Goal: Subscribe to service/newsletter

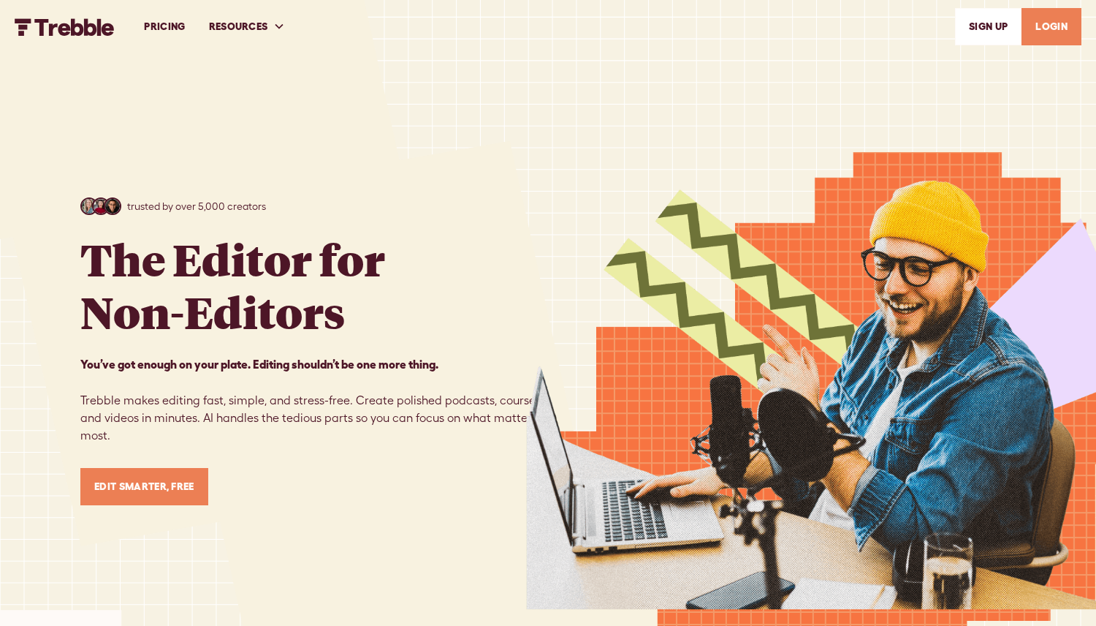
click at [796, 302] on img at bounding box center [811, 339] width 570 height 679
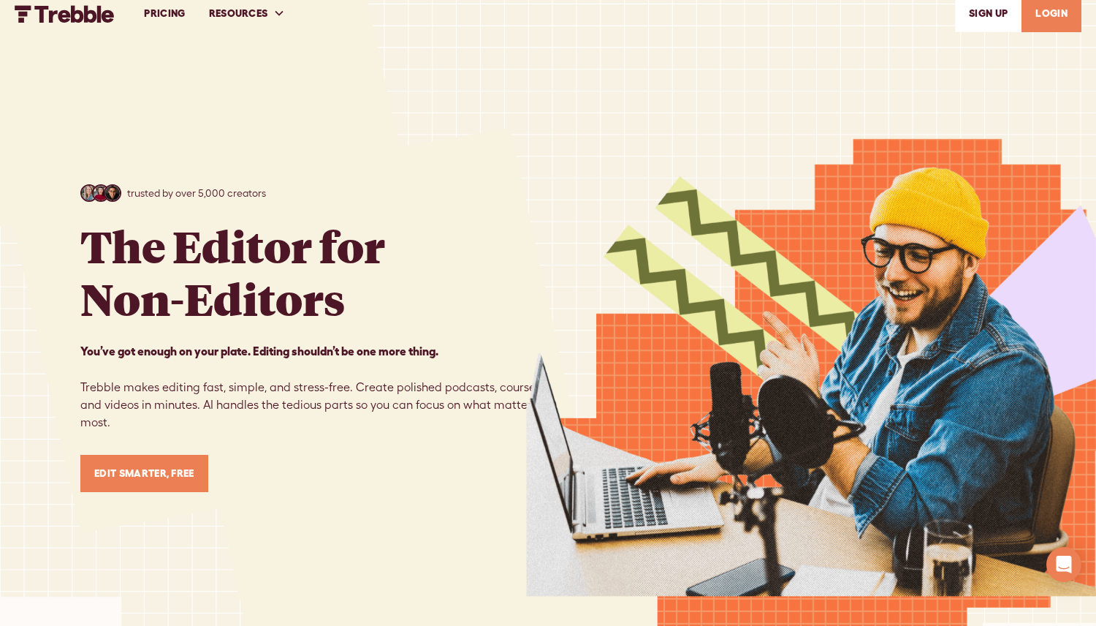
scroll to position [15, 0]
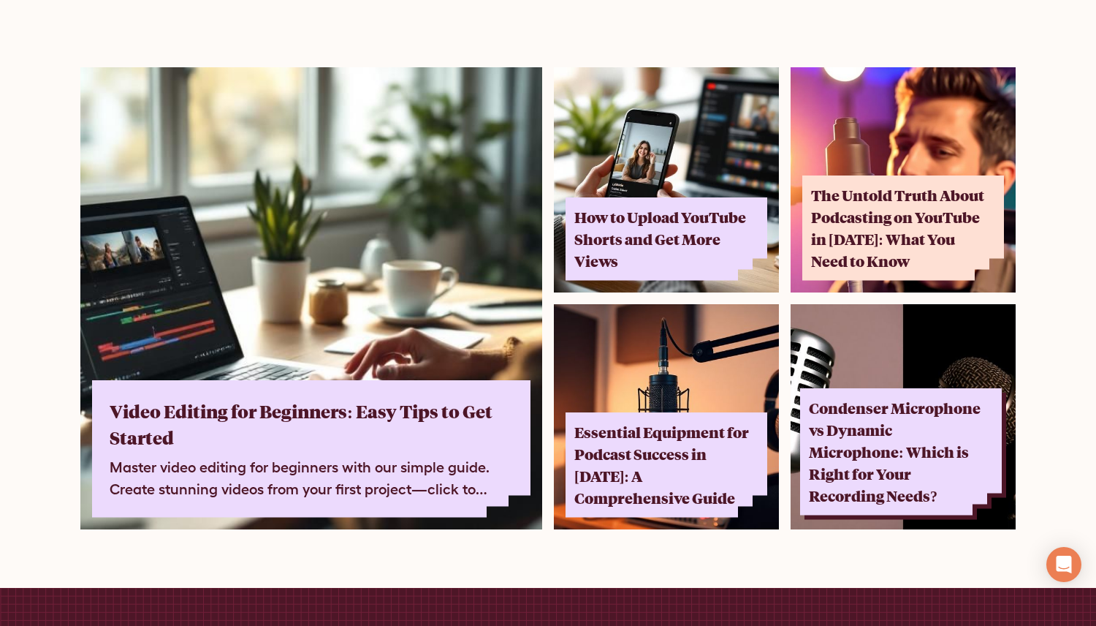
scroll to position [8955, 0]
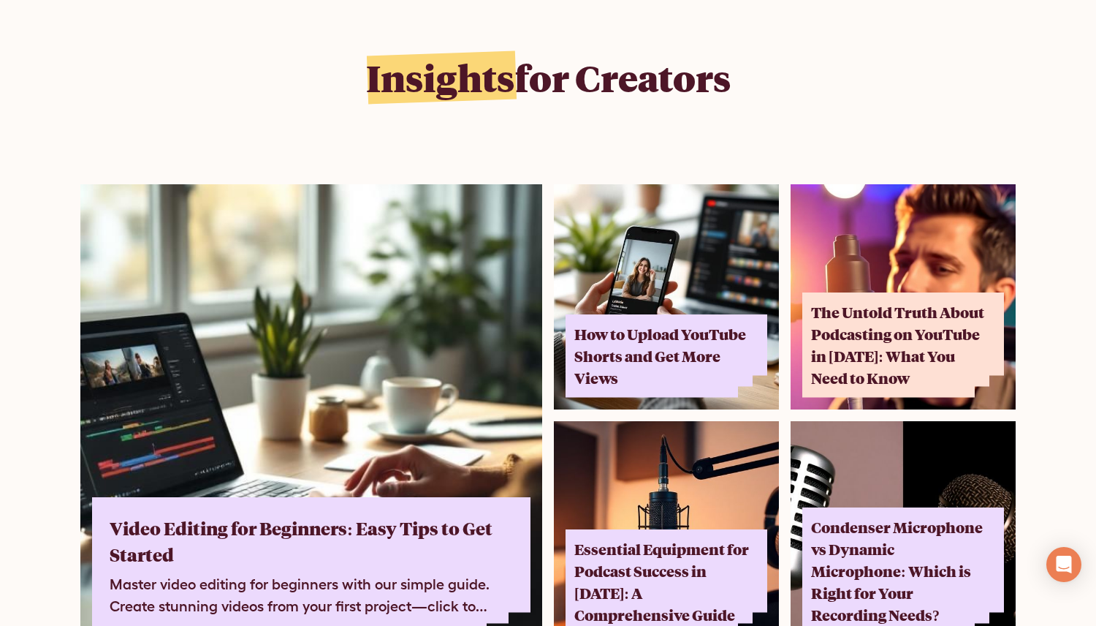
scroll to position [8834, 0]
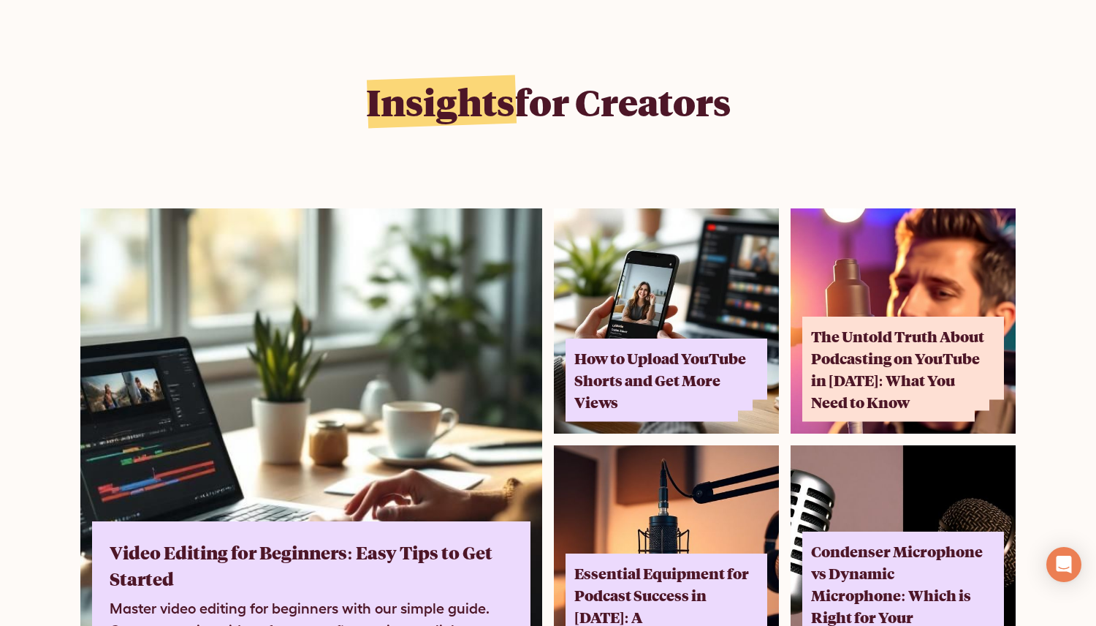
click at [669, 86] on h2 "Insights for Creators" at bounding box center [548, 102] width 365 height 44
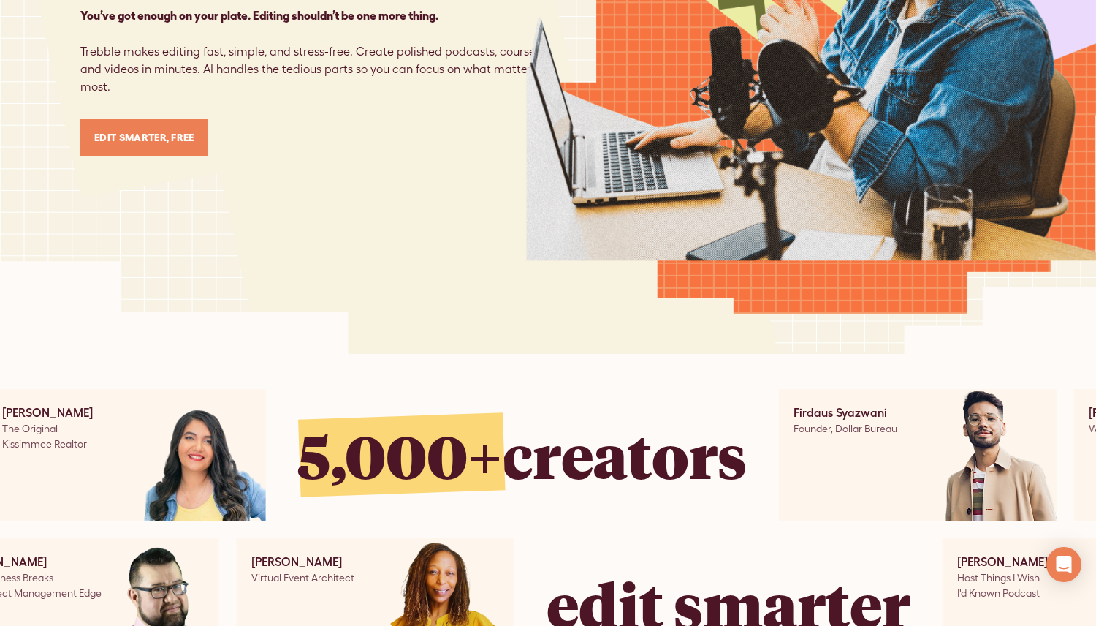
scroll to position [0, 0]
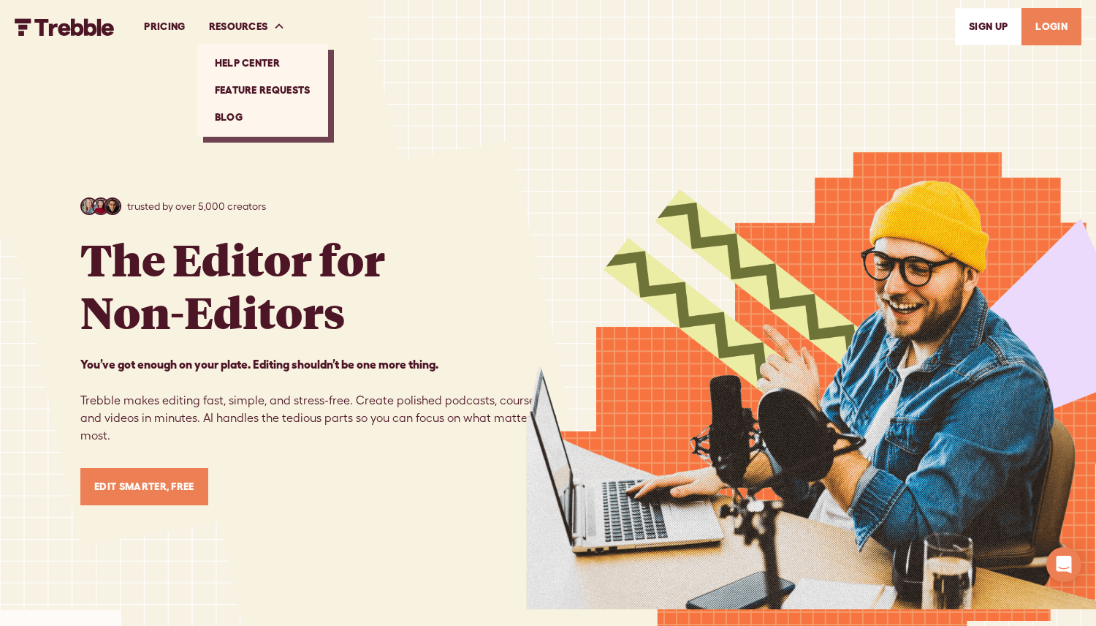
click at [253, 58] on link "Help Center" at bounding box center [262, 63] width 119 height 27
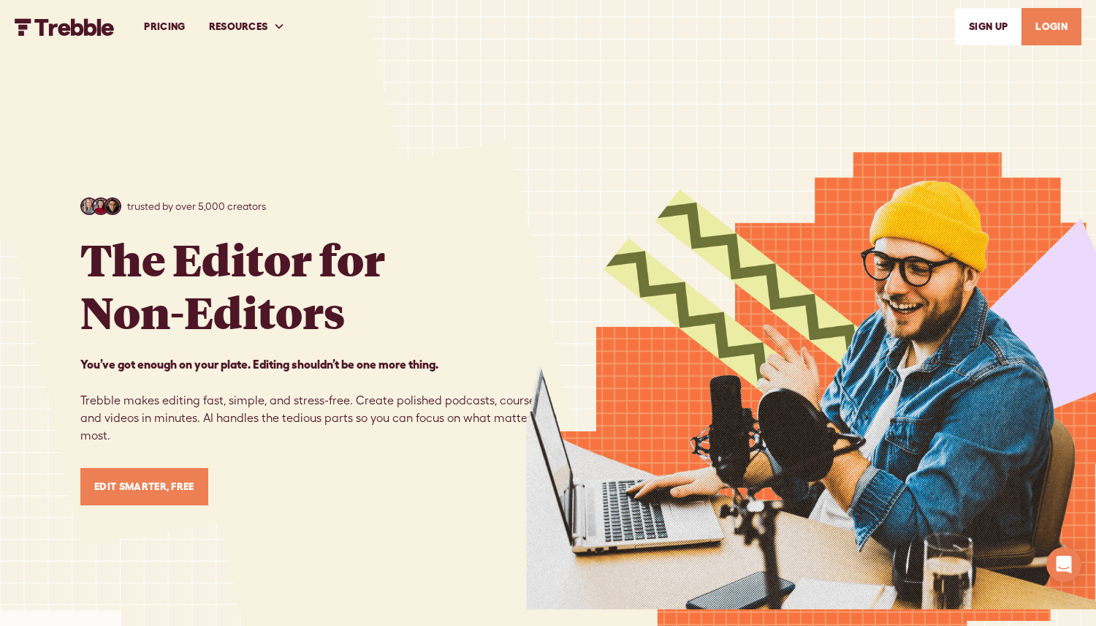
click at [976, 29] on link "SIGn UP" at bounding box center [988, 26] width 67 height 37
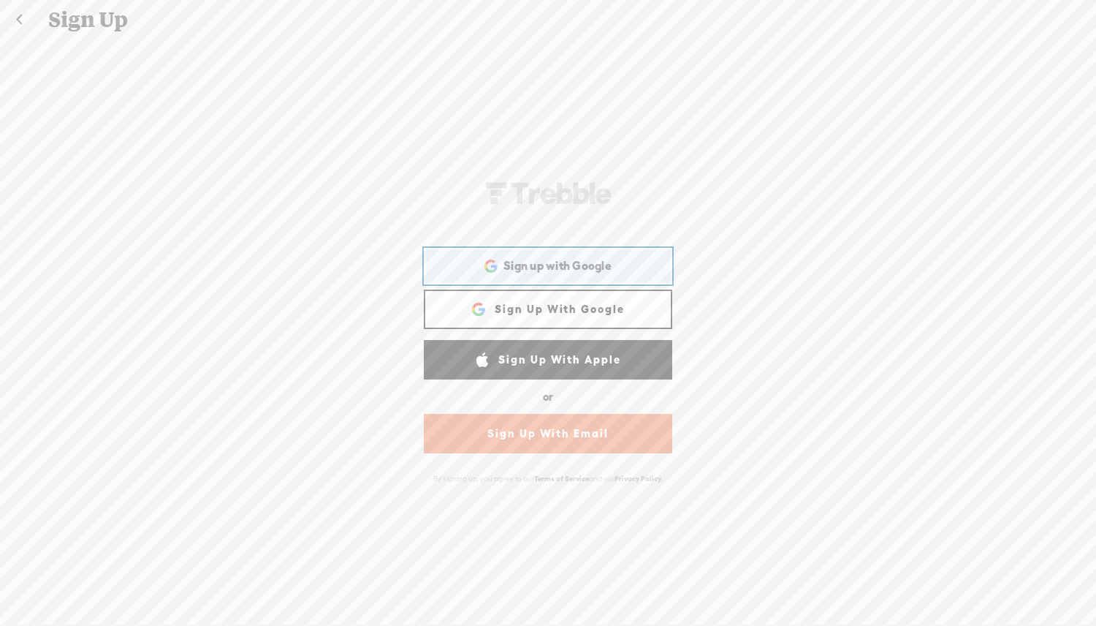
click at [604, 265] on span "Sign up with Google" at bounding box center [558, 265] width 108 height 15
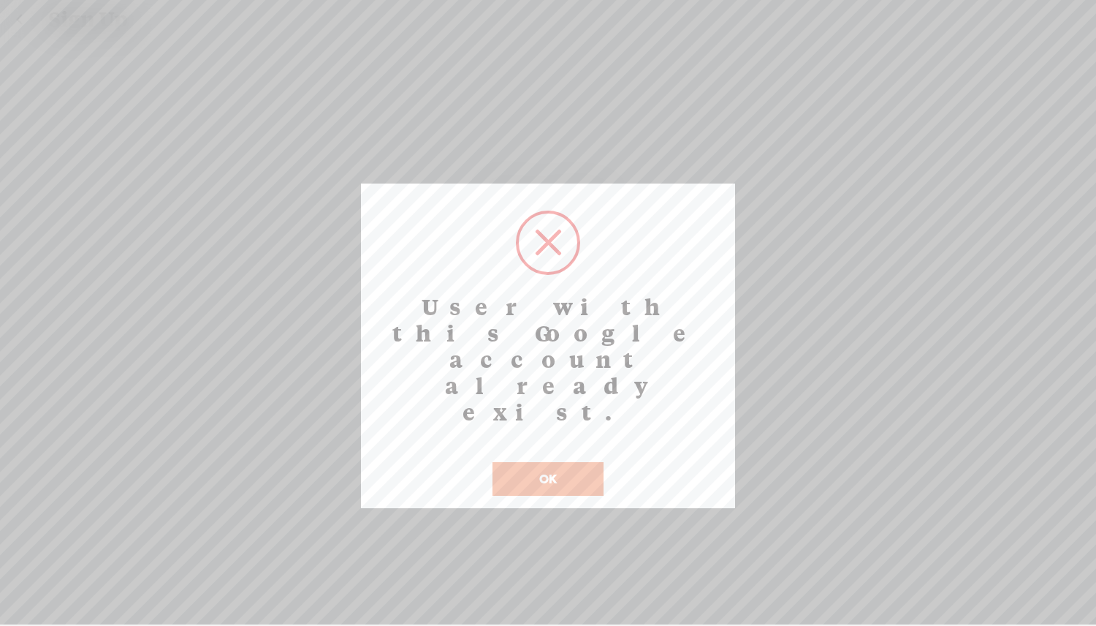
click at [566, 462] on button "OK" at bounding box center [548, 479] width 111 height 34
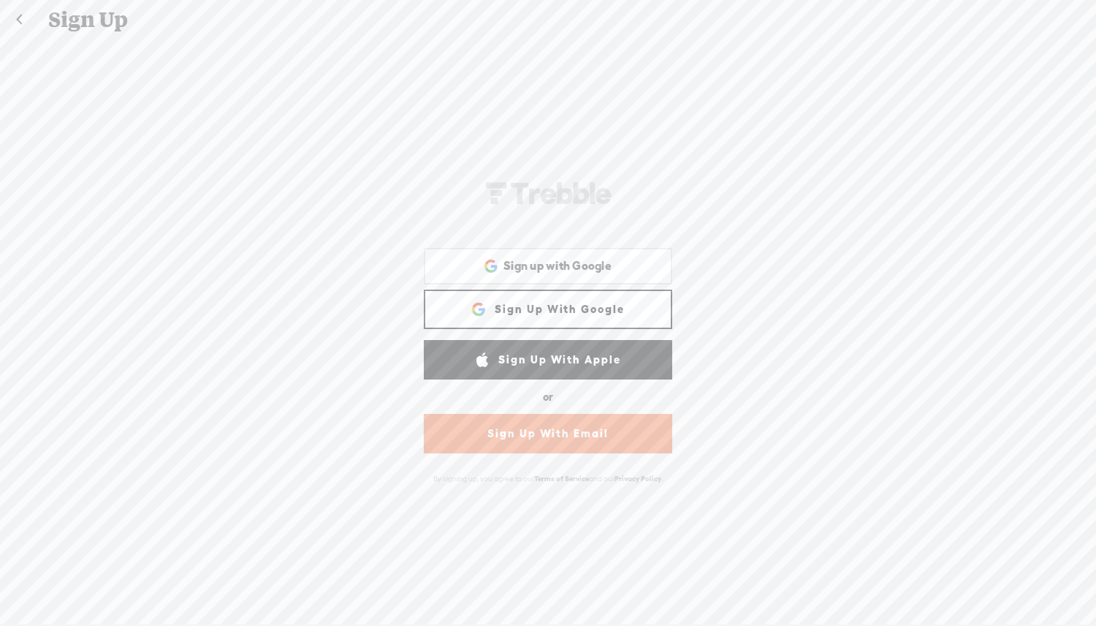
click at [24, 26] on link at bounding box center [19, 20] width 37 height 38
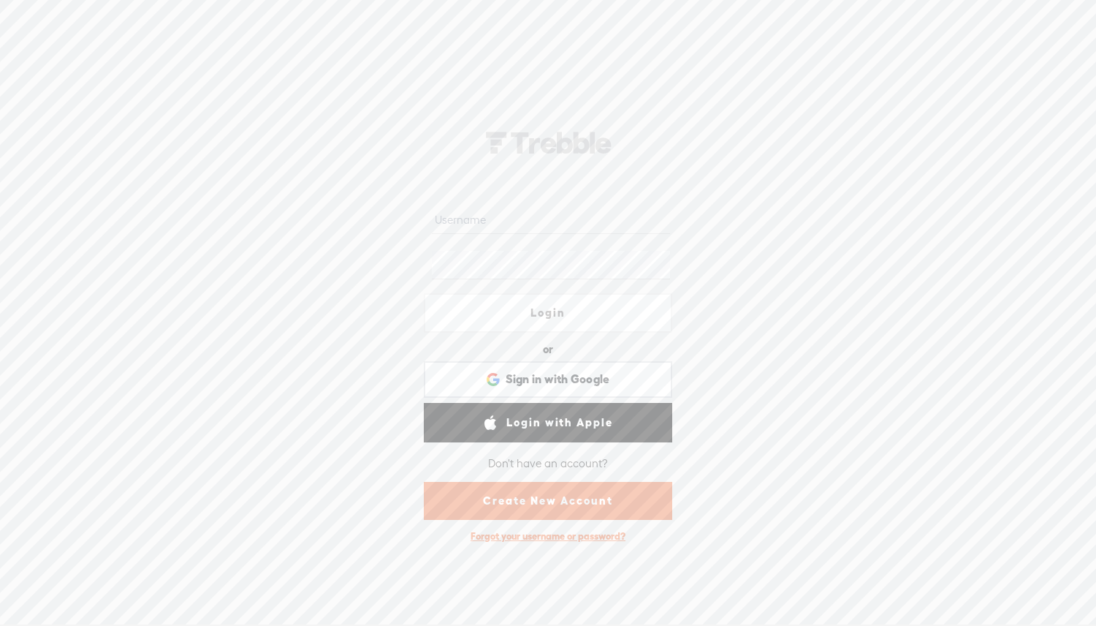
click at [568, 317] on link "Login" at bounding box center [548, 312] width 248 height 39
click at [516, 197] on div at bounding box center [548, 219] width 248 height 45
click at [516, 222] on input "text" at bounding box center [551, 219] width 238 height 29
click at [586, 373] on span "Sign in with Google" at bounding box center [558, 378] width 105 height 15
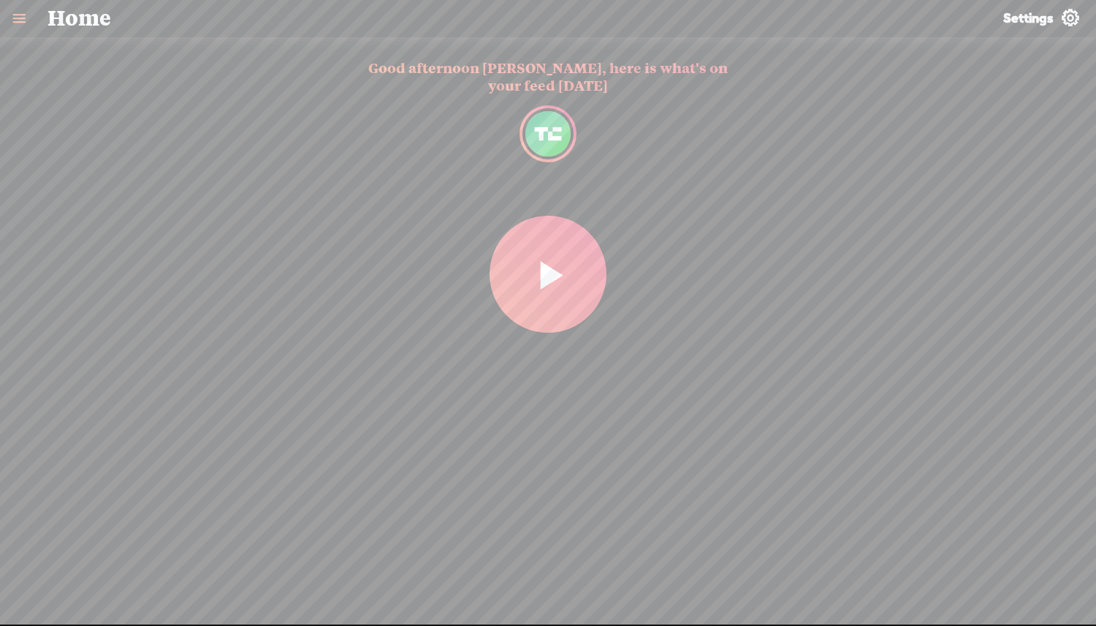
click at [598, 456] on div "Good afternoon Harsha, here is what's on your feed today New content from Techc…" at bounding box center [548, 323] width 1096 height 551
click at [566, 272] on span "Play My Feed" at bounding box center [549, 275] width 118 height 118
